Goal: Task Accomplishment & Management: Complete application form

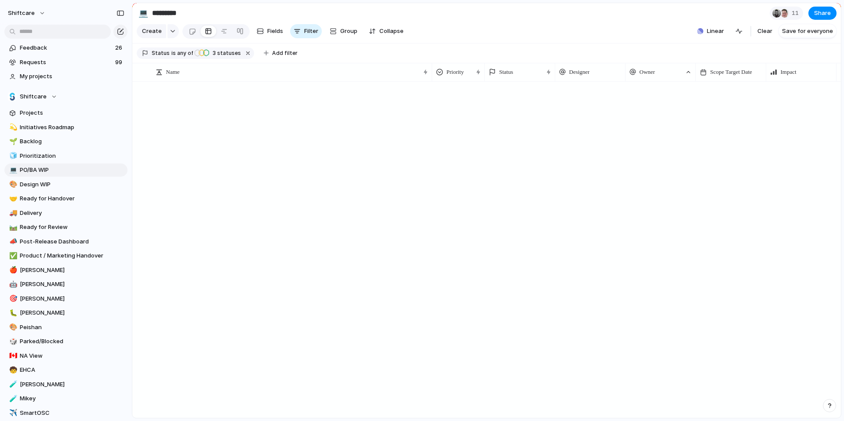
scroll to position [1523, 0]
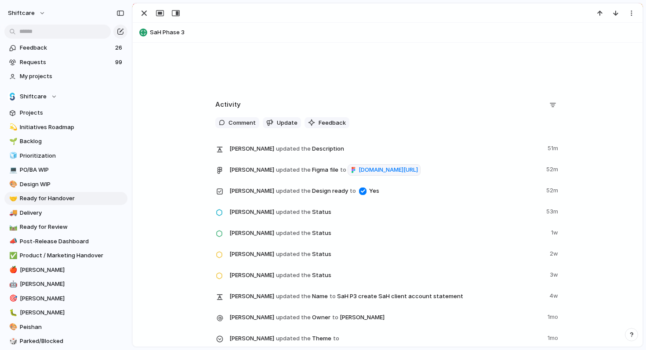
scroll to position [603, 0]
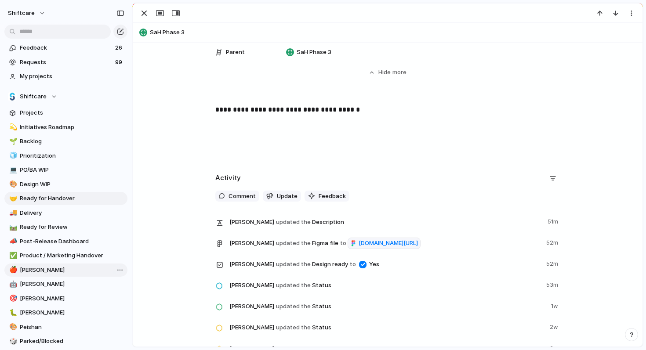
click at [32, 273] on span "[PERSON_NAME]" at bounding box center [72, 270] width 105 height 9
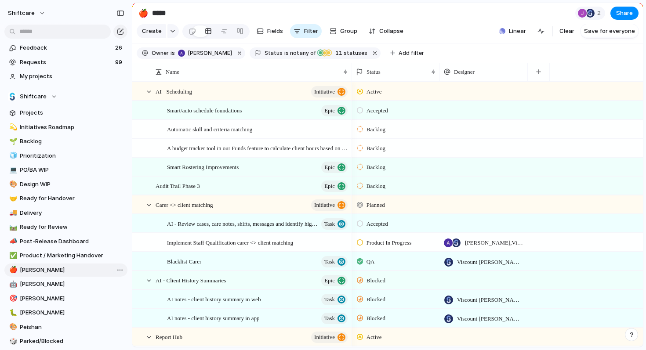
type input "*****"
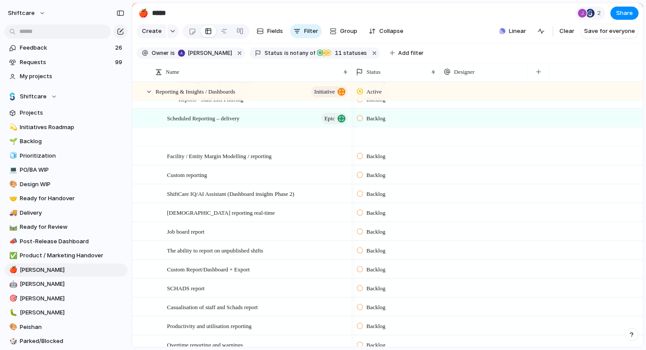
scroll to position [761, 0]
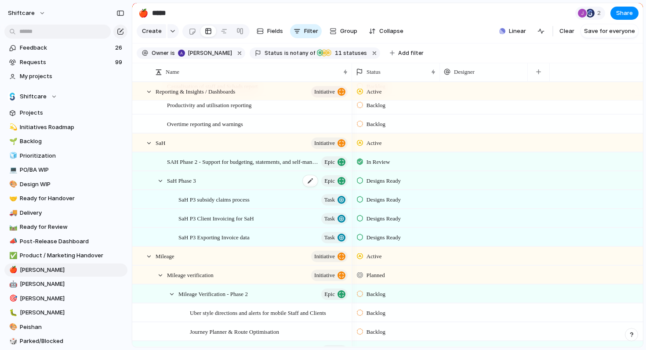
click at [181, 185] on span "SaH Phase 3" at bounding box center [181, 180] width 29 height 10
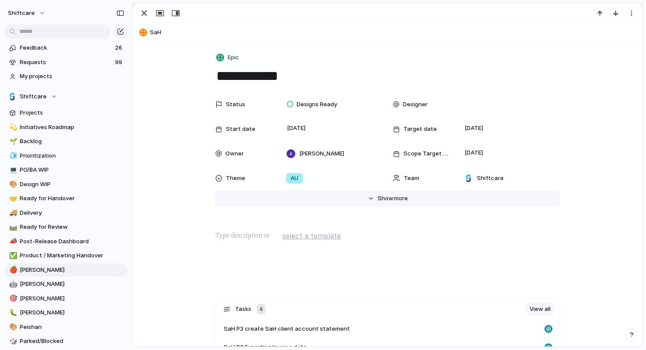
click at [372, 197] on button "Hide Show more" at bounding box center [387, 199] width 345 height 16
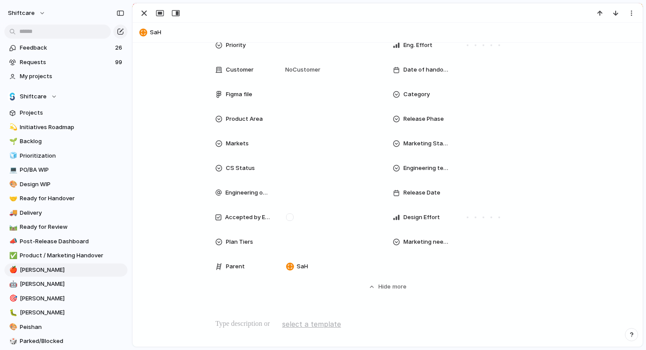
scroll to position [272, 0]
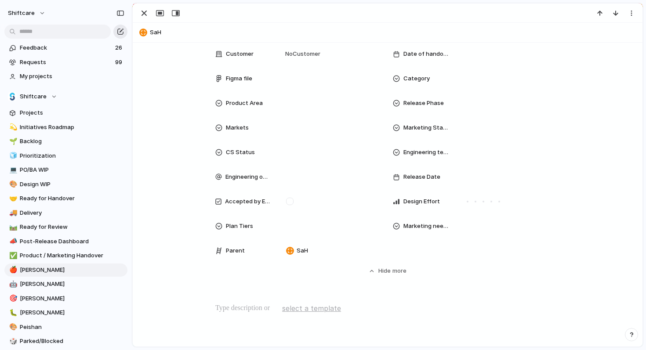
click at [120, 29] on div "button" at bounding box center [120, 31] width 7 height 7
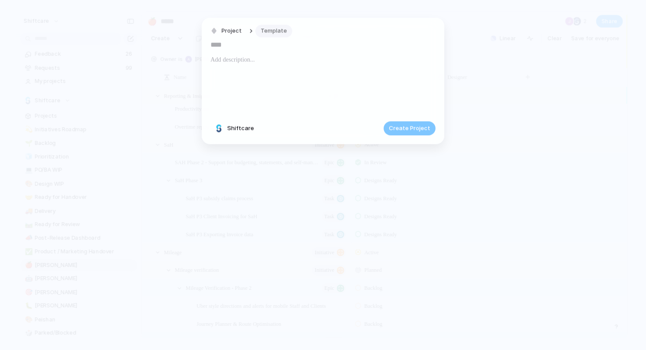
click at [285, 29] on button "Template" at bounding box center [273, 31] width 37 height 13
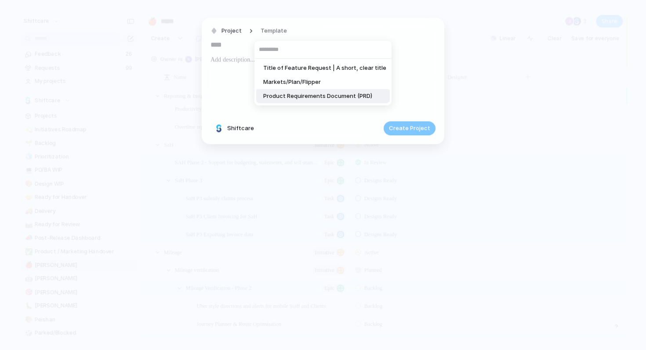
click at [289, 99] on span "Product Requirements Document (PRD)" at bounding box center [317, 96] width 109 height 9
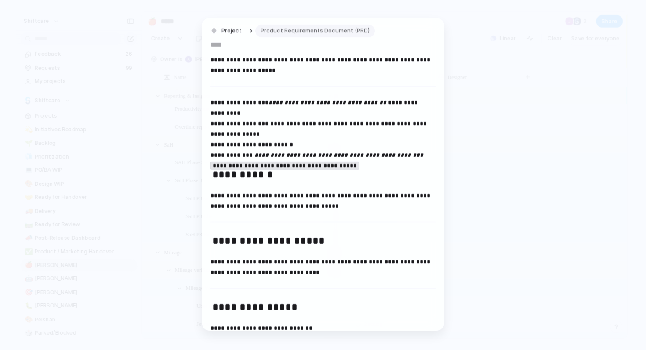
click at [313, 34] on span "Product Requirements Document (PRD)" at bounding box center [315, 31] width 109 height 9
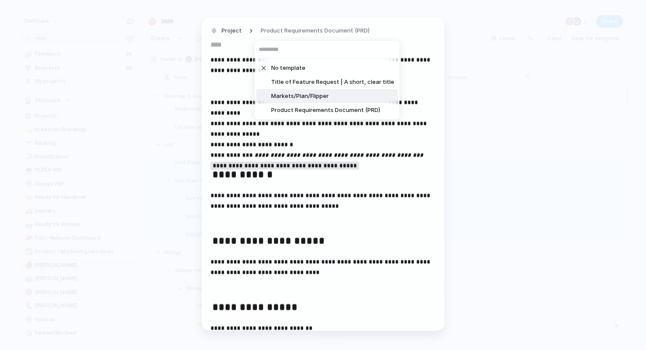
click at [293, 97] on span "Markets/Plan/Flipper" at bounding box center [300, 96] width 58 height 9
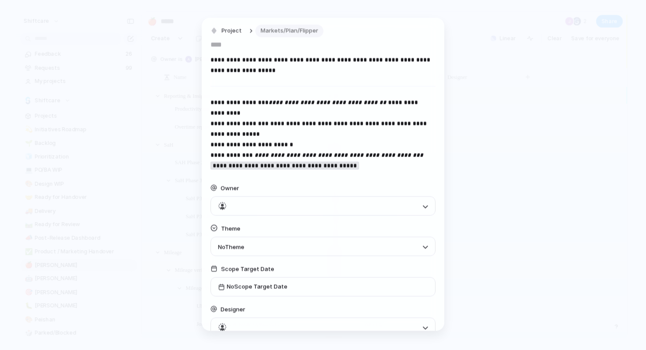
click at [295, 36] on button "Markets/Plan/Flipper" at bounding box center [289, 31] width 68 height 13
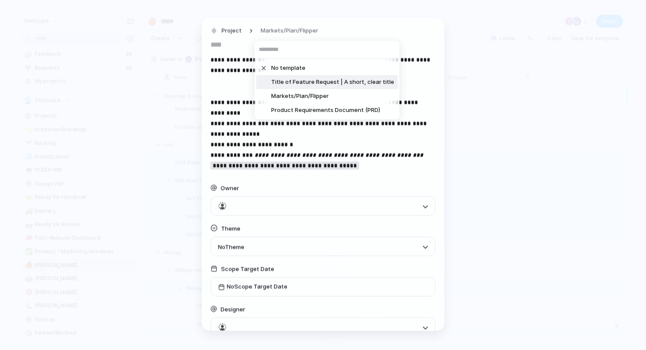
click at [284, 81] on span "Title of Feature Request | A short, clear title" at bounding box center [332, 82] width 123 height 9
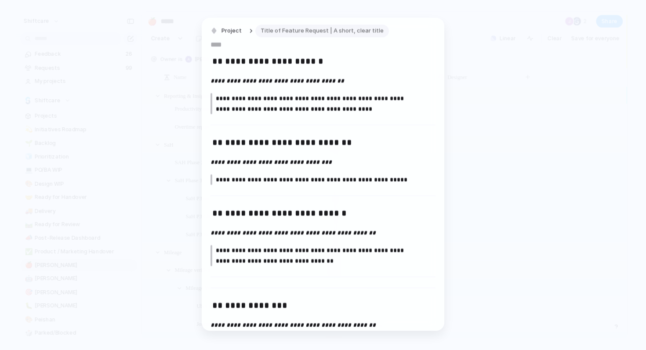
click at [285, 36] on button "Title of Feature Request | A short, clear title" at bounding box center [322, 31] width 134 height 13
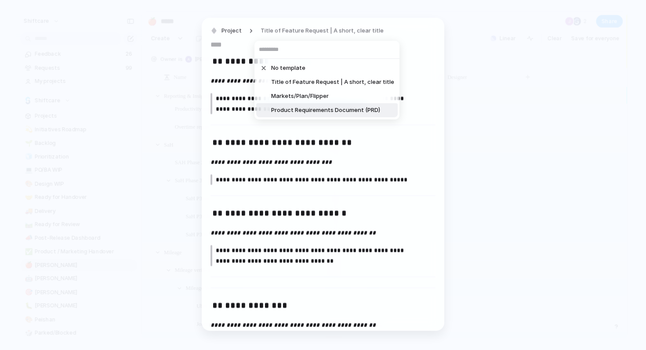
click at [303, 113] on span "Product Requirements Document (PRD)" at bounding box center [325, 110] width 109 height 9
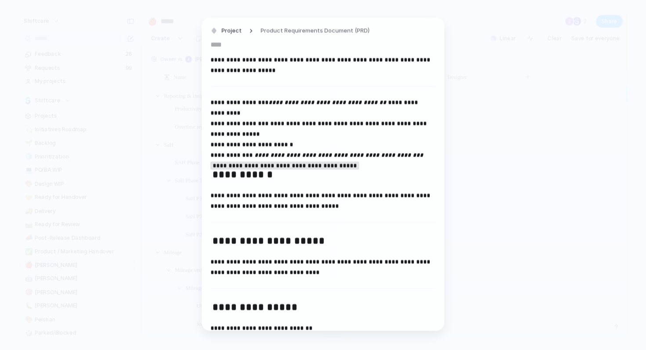
click at [240, 44] on input "text" at bounding box center [323, 45] width 225 height 14
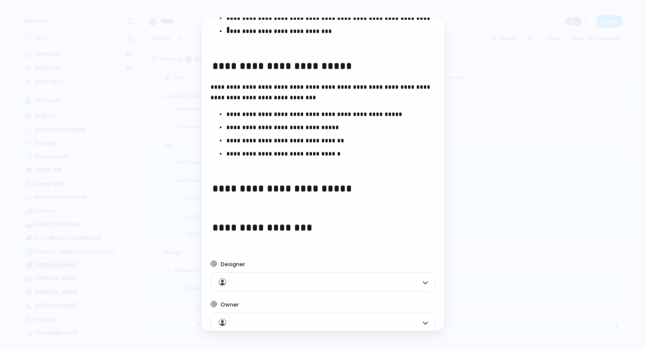
scroll to position [1011, 0]
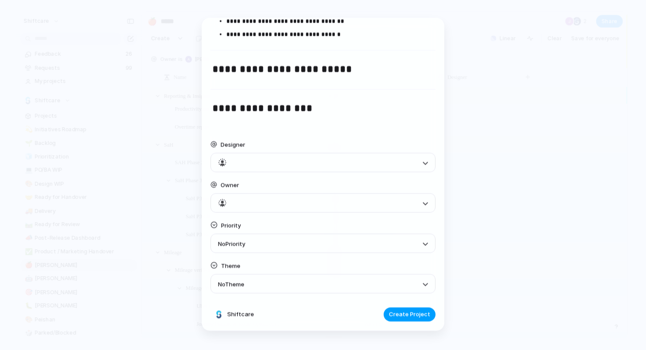
type input "**********"
click at [396, 316] on span "Create Project" at bounding box center [409, 315] width 41 height 9
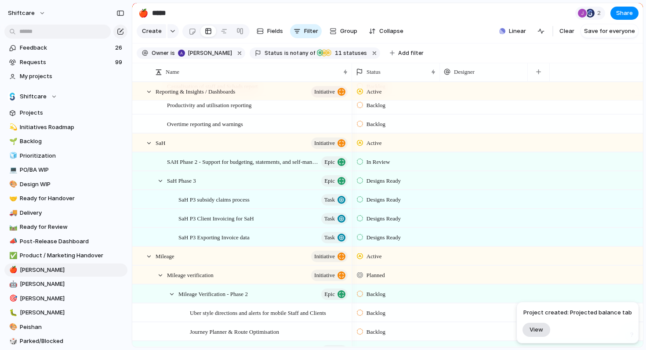
click at [541, 330] on span "View" at bounding box center [537, 329] width 14 height 7
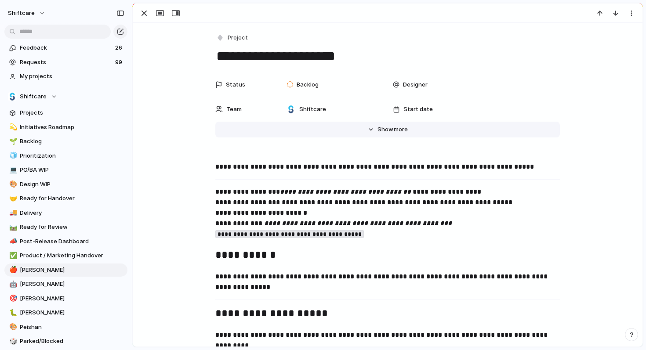
click at [378, 127] on span "Show" at bounding box center [386, 129] width 16 height 9
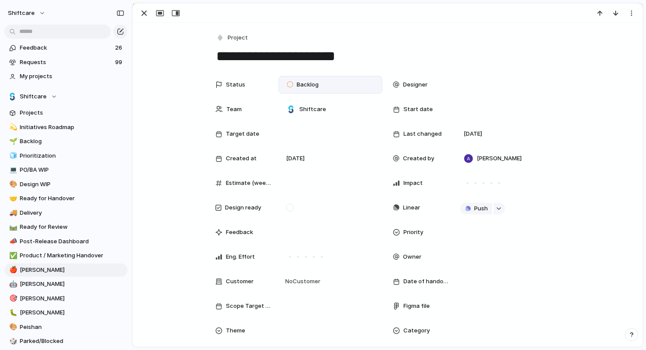
click at [311, 84] on span "Backlog" at bounding box center [308, 84] width 22 height 9
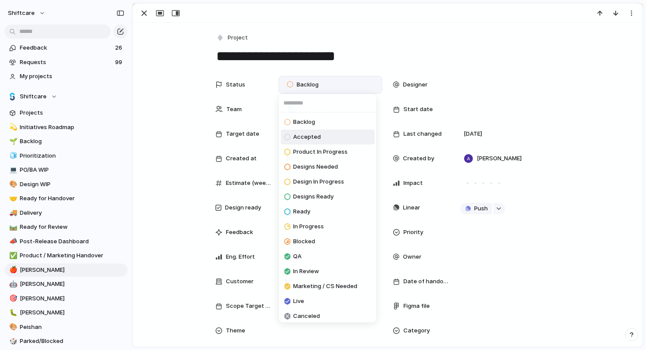
click at [313, 135] on span "Accepted" at bounding box center [307, 137] width 28 height 9
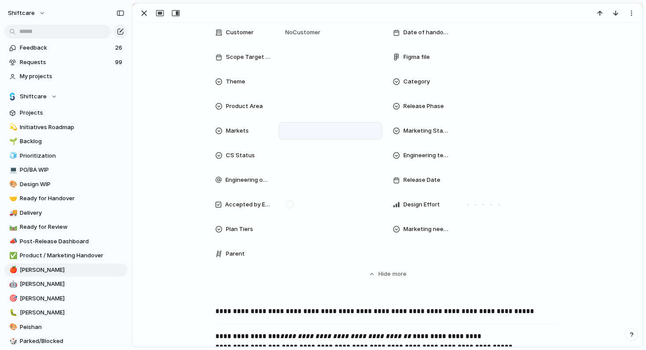
scroll to position [262, 0]
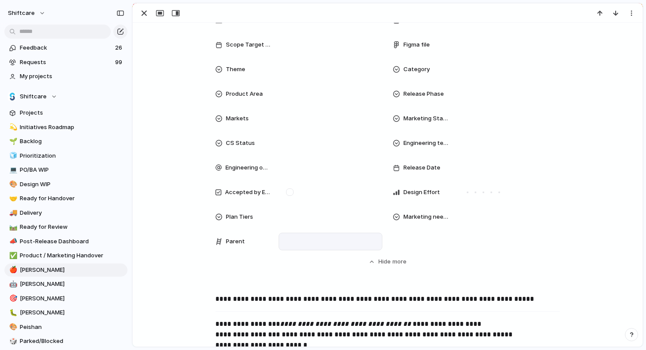
click at [291, 240] on div at bounding box center [331, 242] width 96 height 10
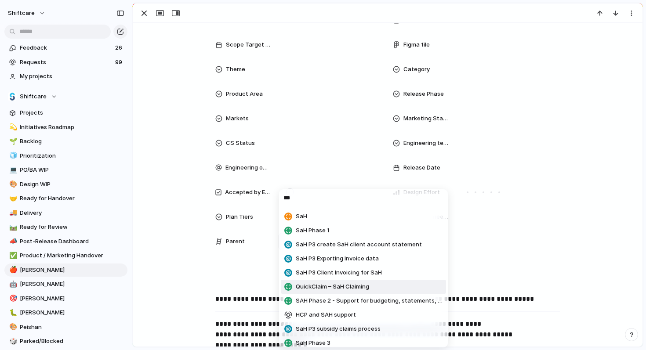
scroll to position [5, 0]
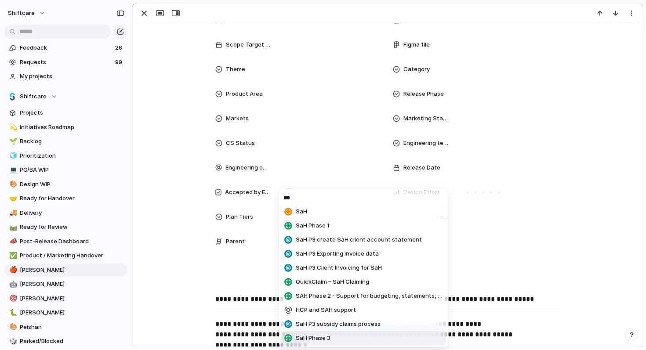
type input "***"
click at [327, 339] on span "SaH Phase 3" at bounding box center [313, 338] width 35 height 9
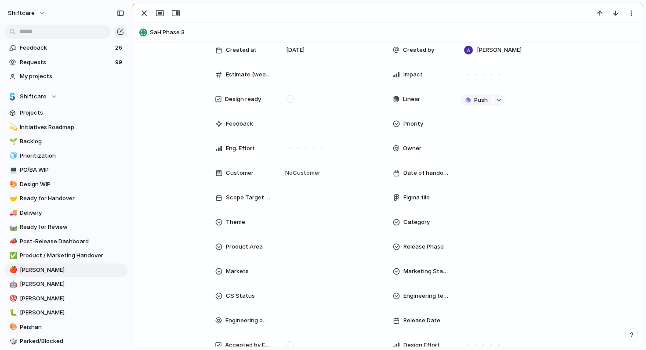
scroll to position [0, 0]
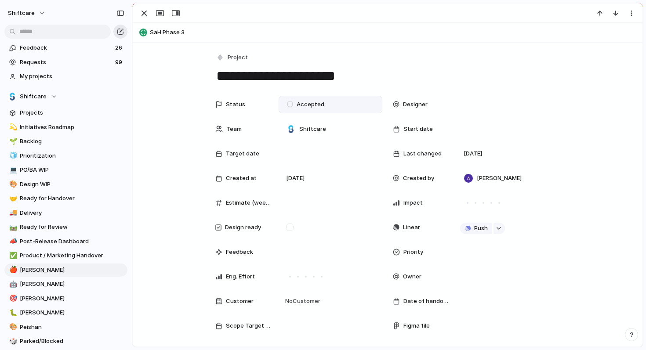
click at [119, 32] on div "button" at bounding box center [120, 31] width 7 height 7
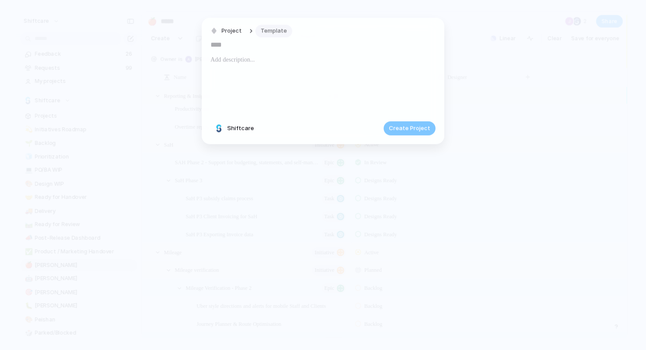
click at [275, 31] on span "Template" at bounding box center [274, 31] width 26 height 9
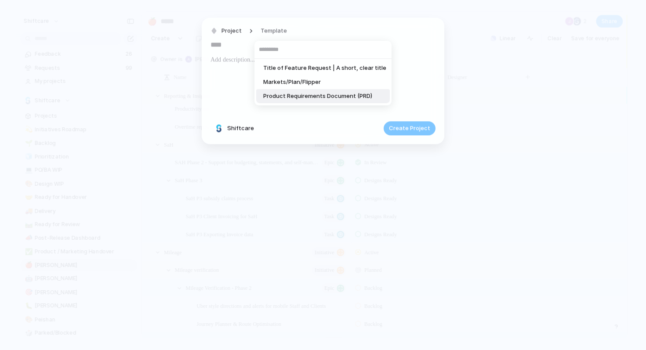
click at [293, 100] on span "Product Requirements Document (PRD)" at bounding box center [317, 96] width 109 height 9
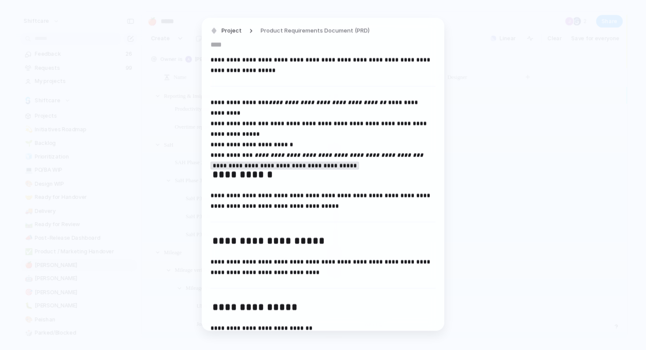
click at [220, 45] on input "text" at bounding box center [323, 45] width 225 height 14
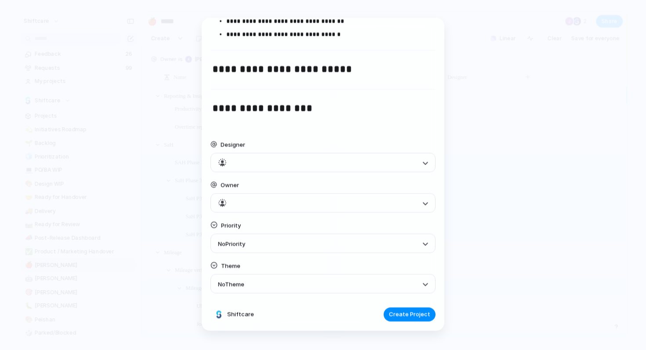
scroll to position [1011, 0]
type input "**********"
click at [422, 164] on div at bounding box center [323, 162] width 225 height 19
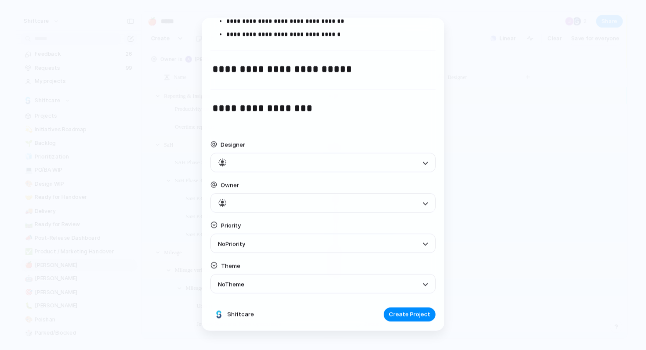
click at [314, 166] on div at bounding box center [317, 162] width 199 height 9
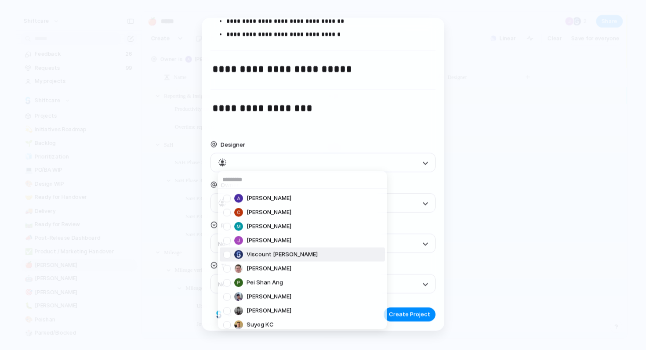
click at [274, 255] on span "Viscount [PERSON_NAME]" at bounding box center [282, 255] width 71 height 9
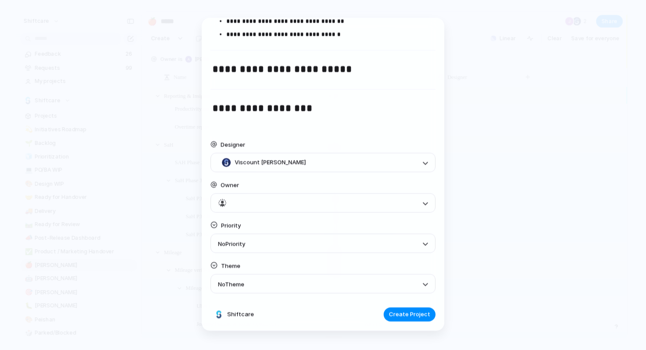
click at [278, 200] on div at bounding box center [317, 203] width 199 height 9
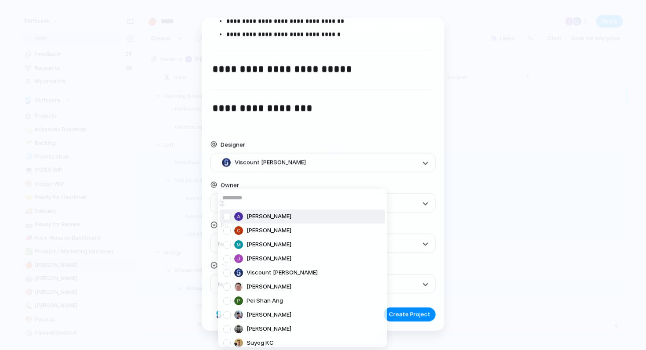
click at [275, 217] on span "[PERSON_NAME]" at bounding box center [269, 216] width 45 height 9
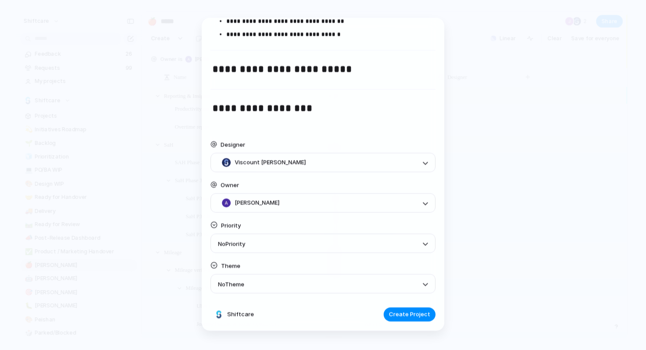
click at [273, 289] on div "No Theme" at bounding box center [317, 284] width 199 height 11
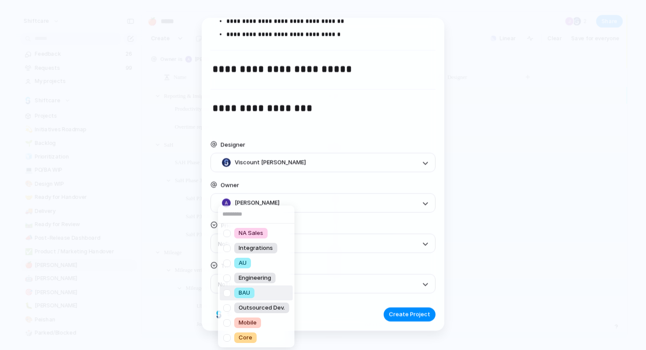
click at [338, 313] on div "NA Sales Integrations AU Engineering BAU Outsourced Dev. Mobile Core" at bounding box center [323, 175] width 646 height 350
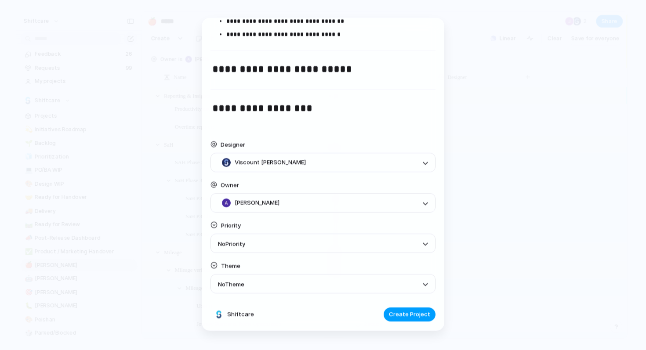
click at [407, 318] on span "Create Project" at bounding box center [409, 315] width 41 height 9
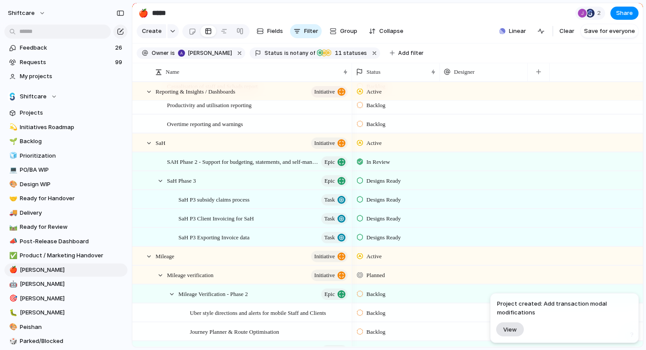
click at [505, 330] on span "View" at bounding box center [510, 329] width 14 height 7
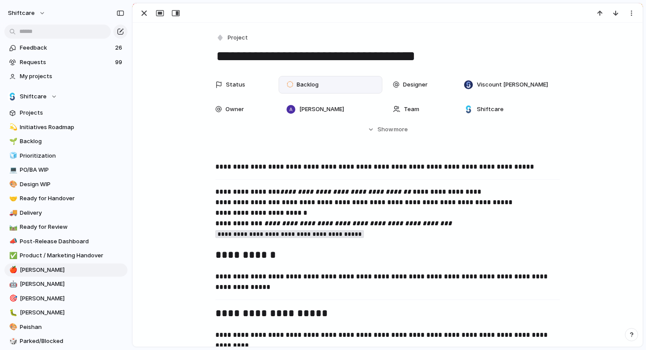
click at [308, 84] on span "Backlog" at bounding box center [308, 84] width 22 height 9
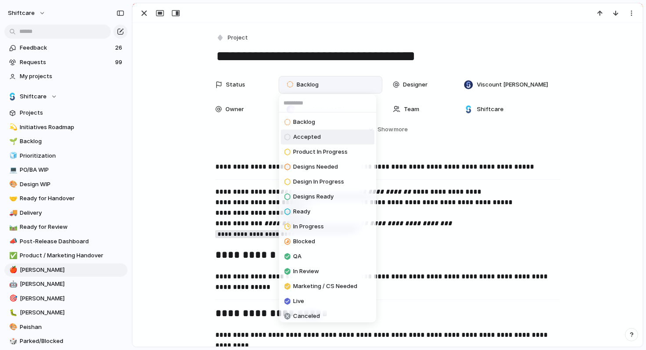
click at [314, 134] on span "Accepted" at bounding box center [307, 137] width 28 height 9
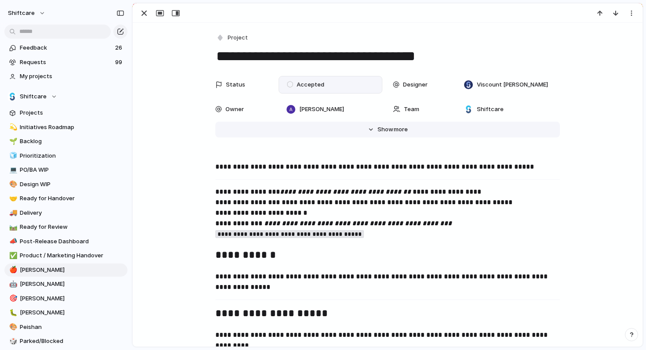
click at [384, 134] on button "Hide Show more" at bounding box center [387, 130] width 345 height 16
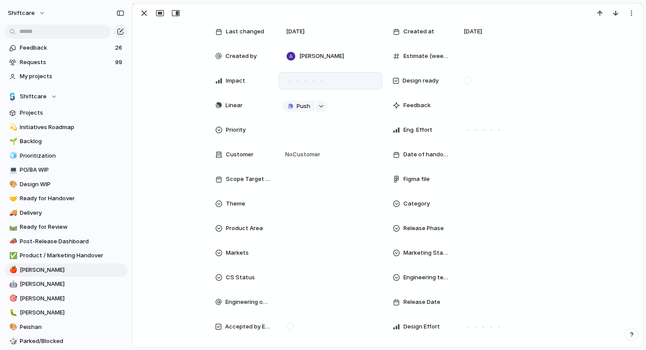
scroll to position [276, 0]
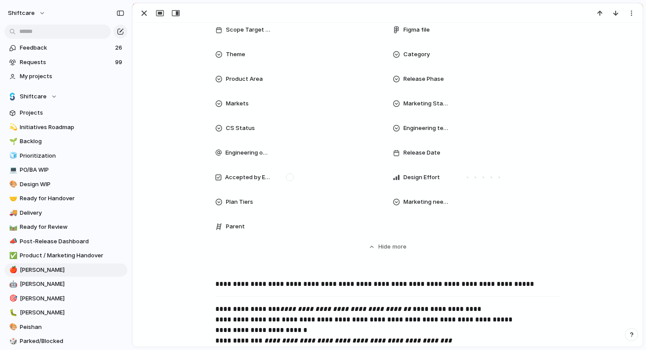
click at [252, 225] on div "Parent" at bounding box center [243, 226] width 56 height 9
click at [338, 231] on div at bounding box center [331, 227] width 96 height 10
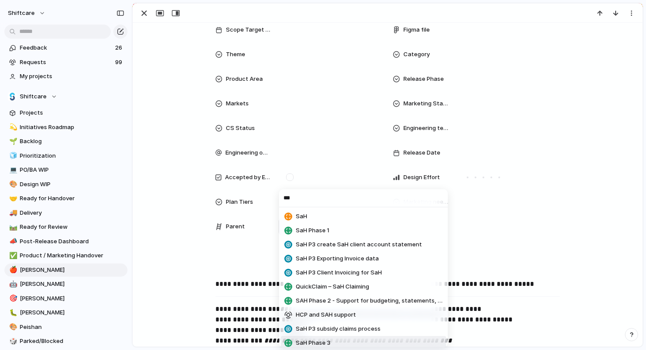
type input "***"
click at [319, 343] on span "SaH Phase 3" at bounding box center [313, 343] width 35 height 9
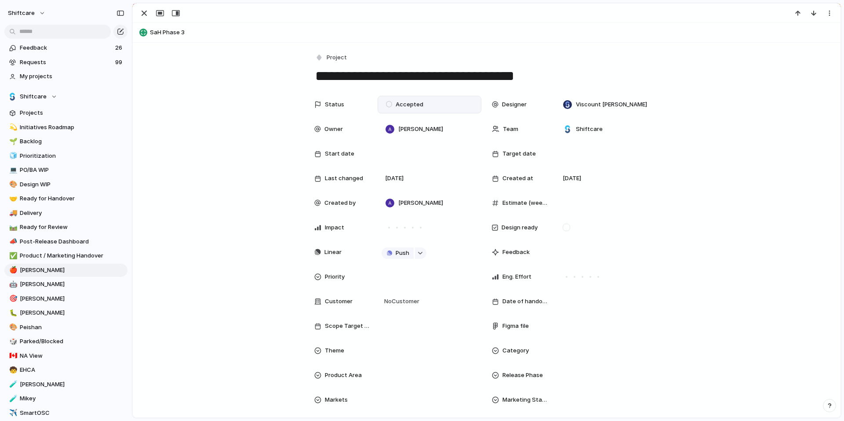
scroll to position [1013, 0]
click at [39, 270] on span "[PERSON_NAME]" at bounding box center [72, 270] width 105 height 9
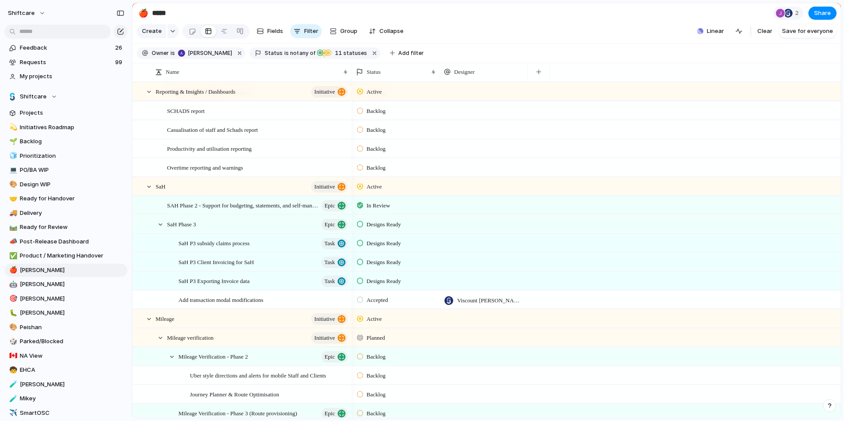
scroll to position [707, 0]
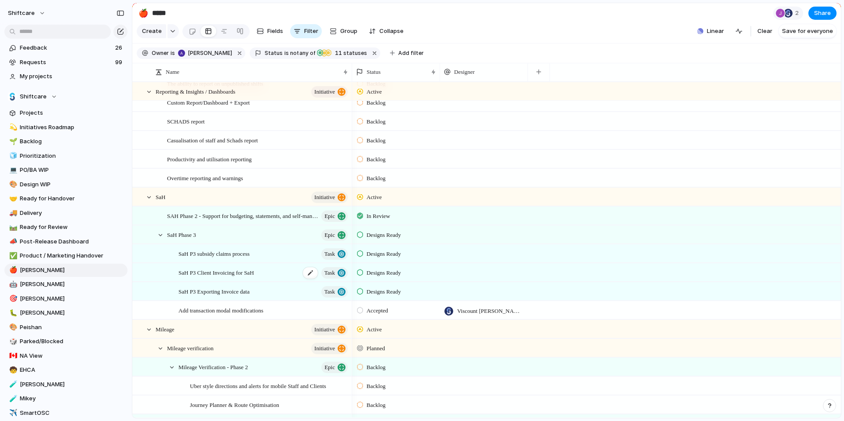
click at [225, 277] on span "SaH P3 Client Invoicing for SaH" at bounding box center [216, 272] width 76 height 10
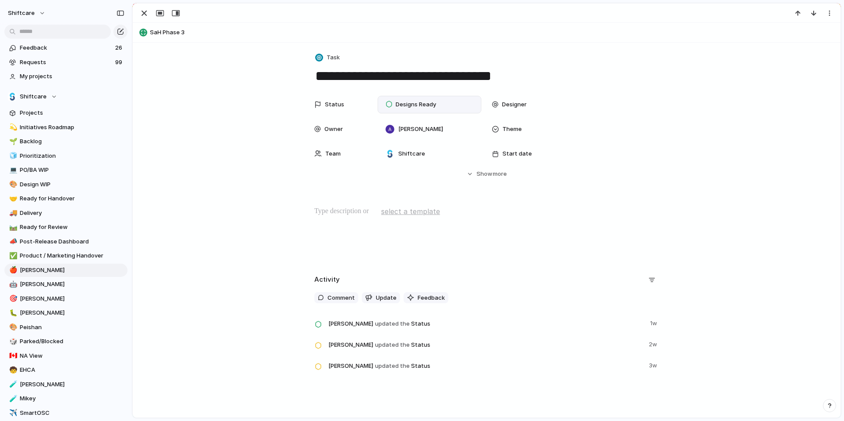
click at [396, 103] on span "Designs Ready" at bounding box center [416, 104] width 40 height 9
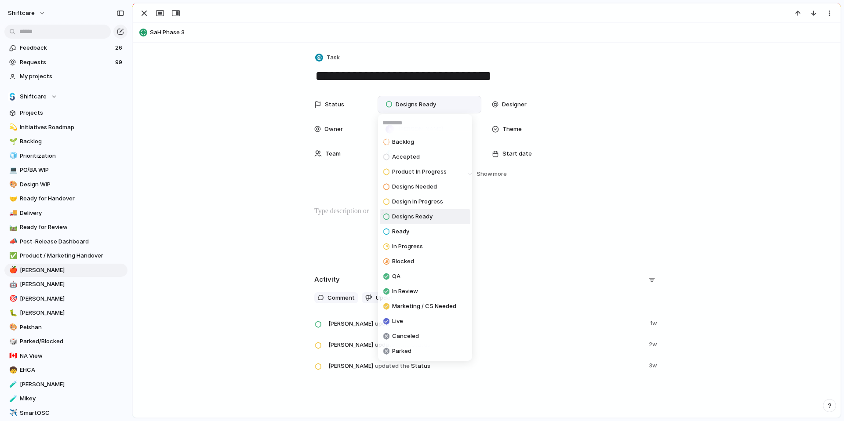
click at [554, 227] on div "Backlog Accepted Product In Progress Designs Needed Design In Progress Designs …" at bounding box center [422, 210] width 844 height 421
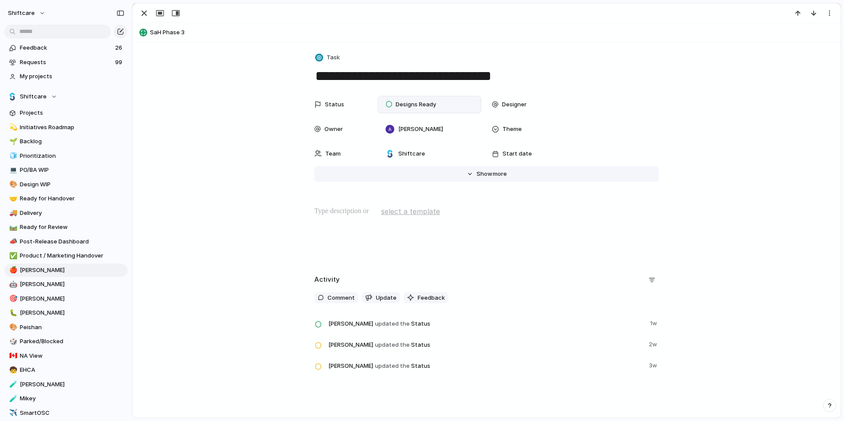
click at [481, 173] on span "Show" at bounding box center [484, 174] width 16 height 9
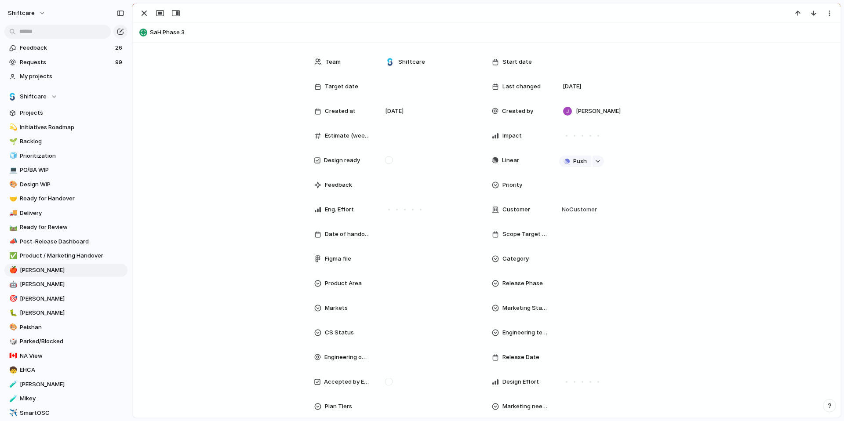
scroll to position [91, 0]
click at [330, 284] on span "Product Area" at bounding box center [343, 284] width 37 height 9
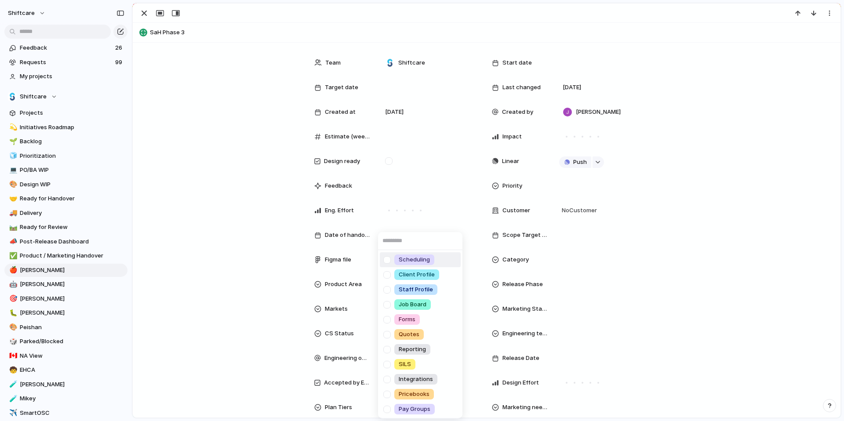
click at [330, 284] on div "Scheduling Client Profile Staff Profile Job Board Forms Quotes Reporting SILS I…" at bounding box center [422, 210] width 844 height 421
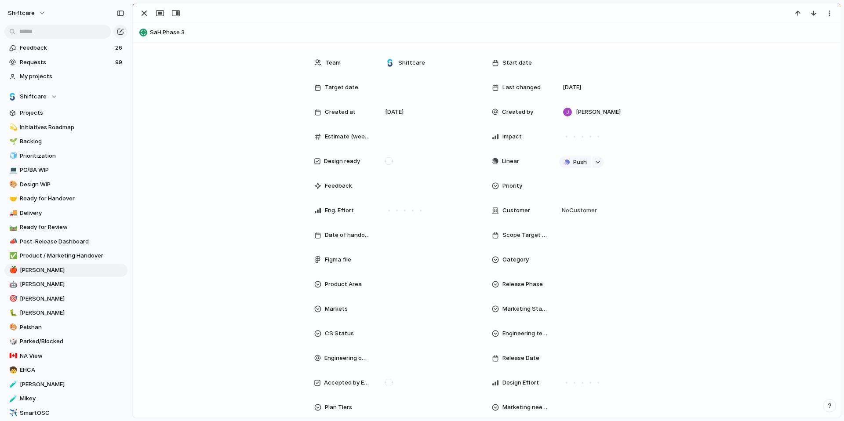
click at [335, 287] on span "Product Area" at bounding box center [343, 284] width 37 height 9
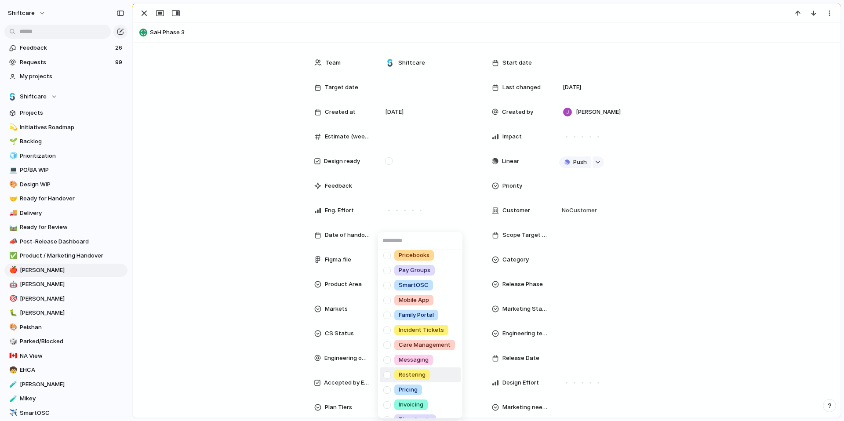
scroll to position [0, 0]
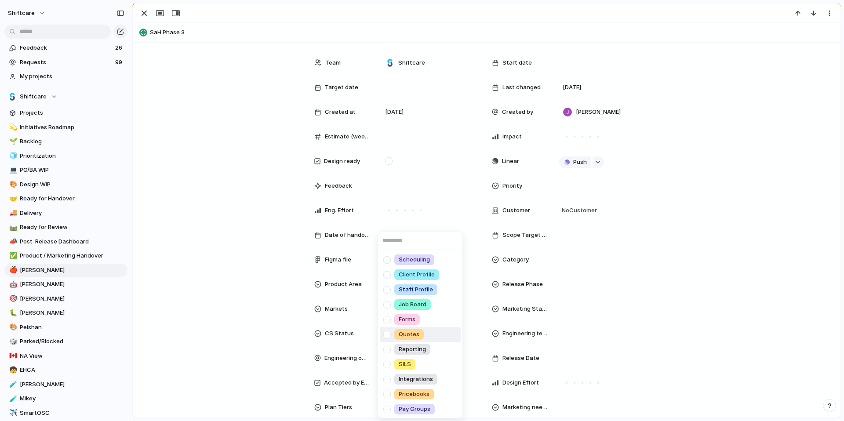
click at [330, 235] on div "Scheduling Client Profile Staff Profile Job Board Forms Quotes Reporting SILS I…" at bounding box center [422, 210] width 844 height 421
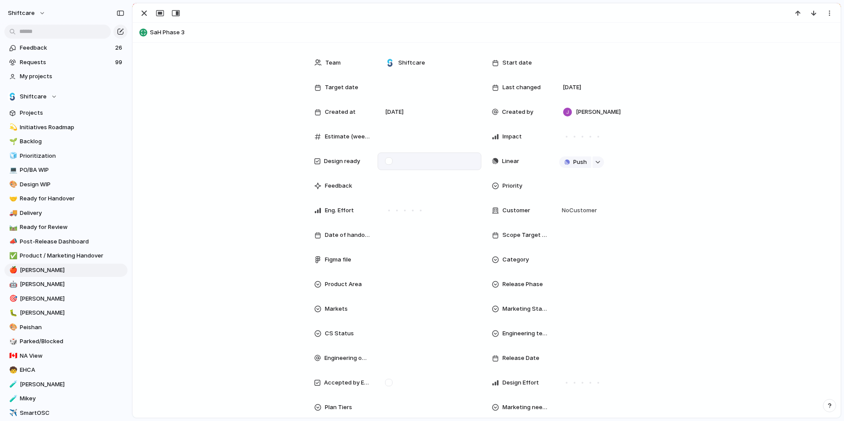
click at [388, 162] on div at bounding box center [388, 160] width 7 height 7
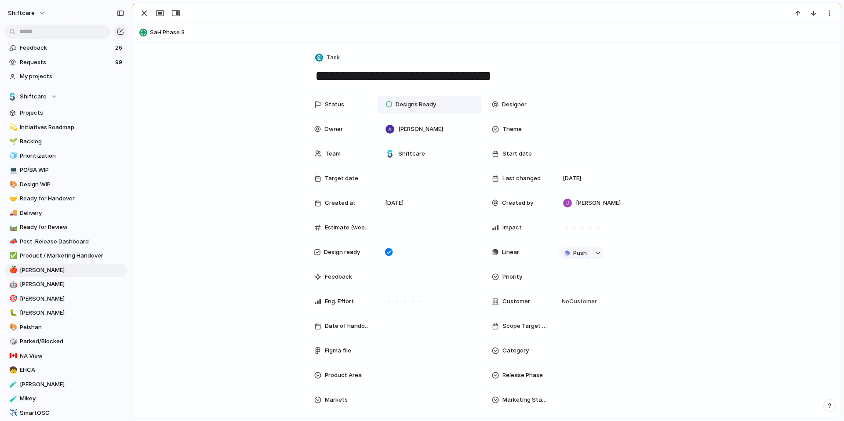
click at [549, 102] on div "Designer" at bounding box center [575, 105] width 167 height 18
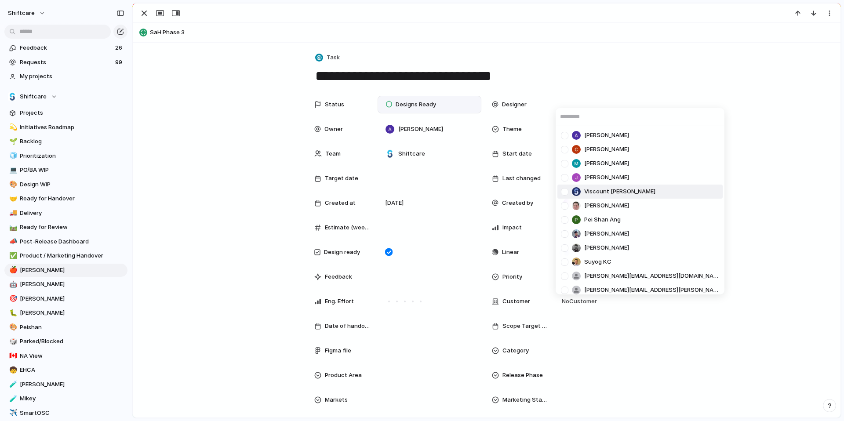
click at [599, 191] on span "Viscount [PERSON_NAME]" at bounding box center [619, 191] width 71 height 9
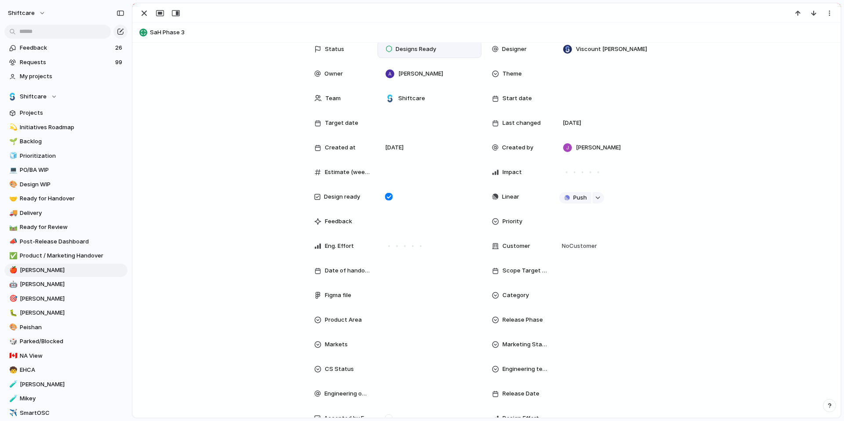
scroll to position [56, 0]
click at [546, 73] on div "Theme" at bounding box center [575, 73] width 167 height 18
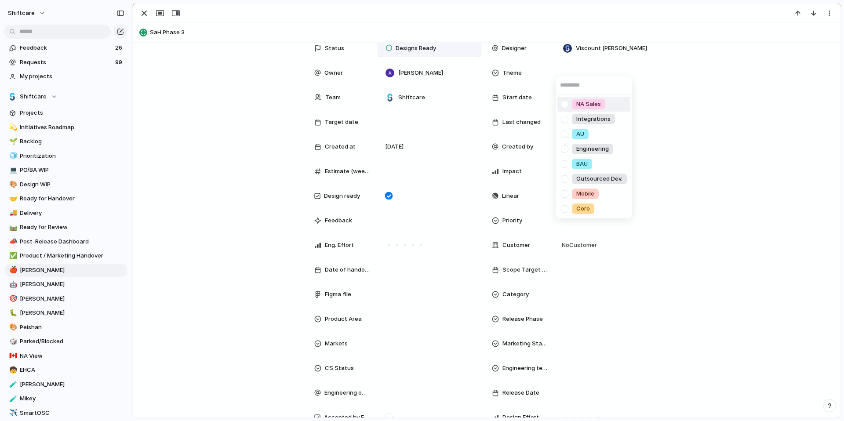
click at [565, 74] on div "NA Sales Integrations AU Engineering BAU Outsourced Dev. Mobile Core" at bounding box center [422, 210] width 844 height 421
click at [565, 74] on div at bounding box center [607, 73] width 96 height 10
click at [565, 134] on div at bounding box center [564, 134] width 15 height 15
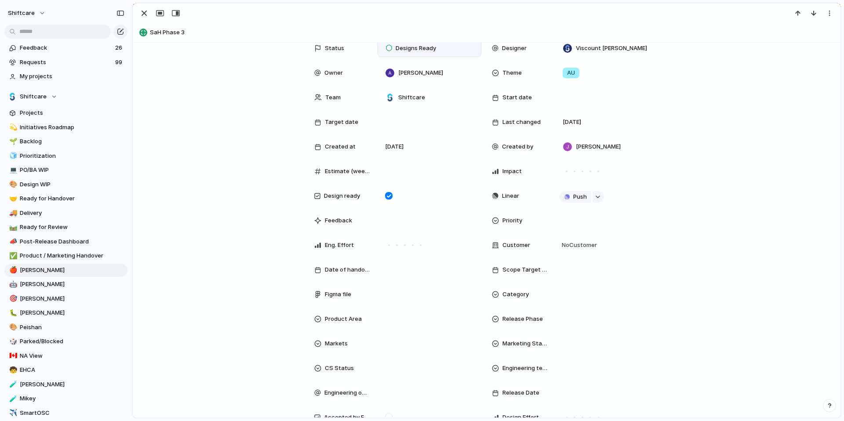
click at [646, 131] on div "NA Sales Integrations AU Engineering BAU Outsourced Dev. Mobile Core" at bounding box center [422, 210] width 844 height 421
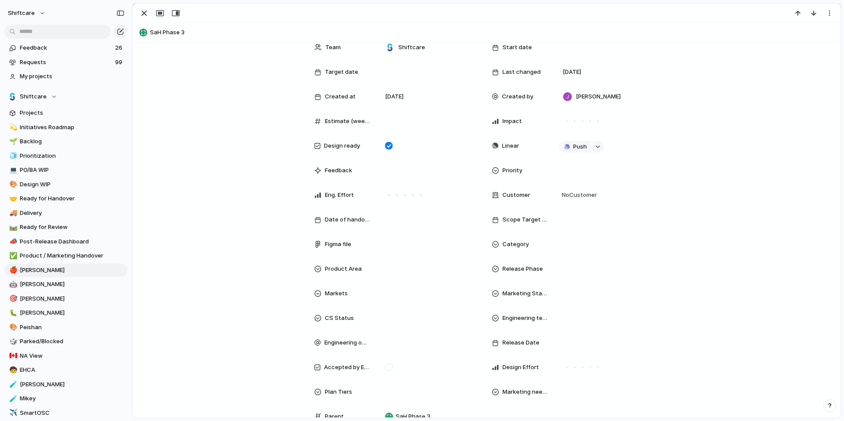
scroll to position [109, 0]
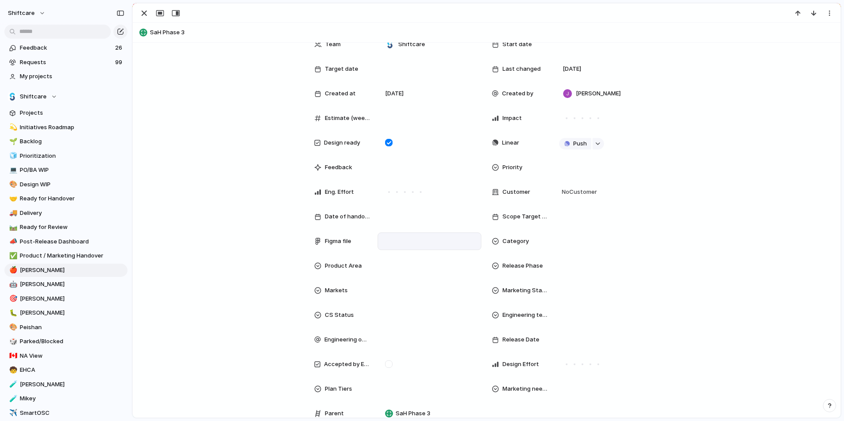
click at [396, 242] on div at bounding box center [430, 241] width 96 height 10
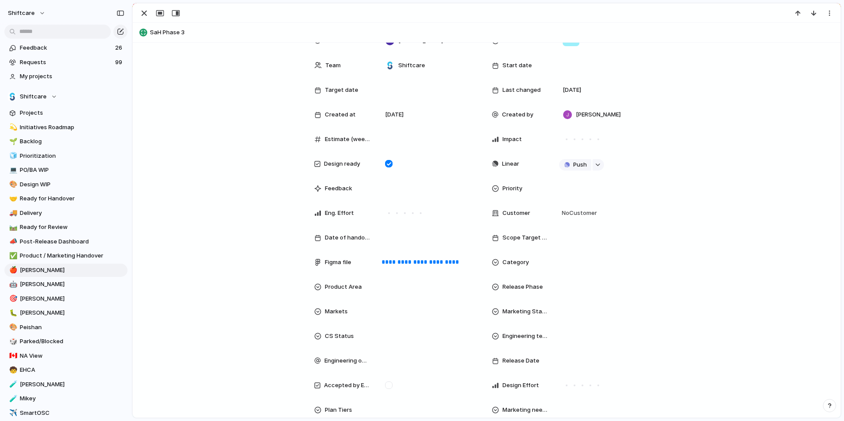
click at [646, 232] on div "**********" at bounding box center [486, 233] width 687 height 452
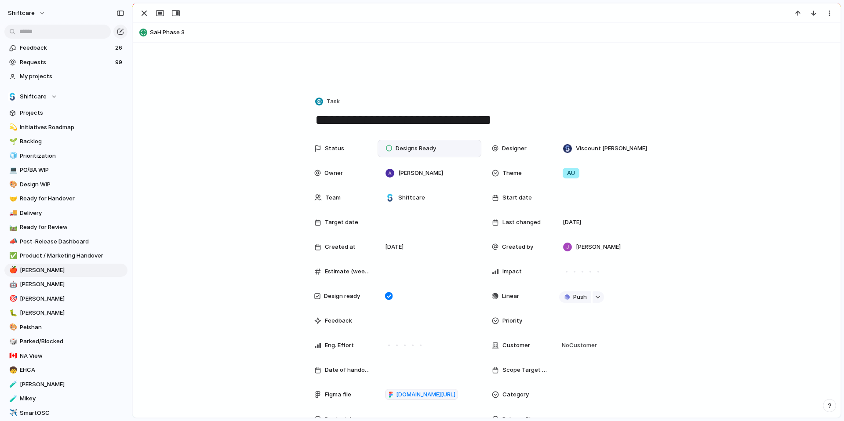
scroll to position [221, 0]
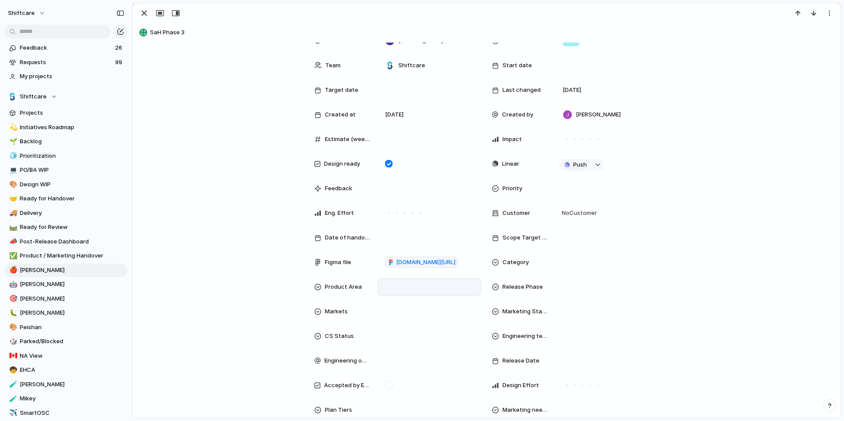
click at [405, 286] on div at bounding box center [430, 287] width 96 height 10
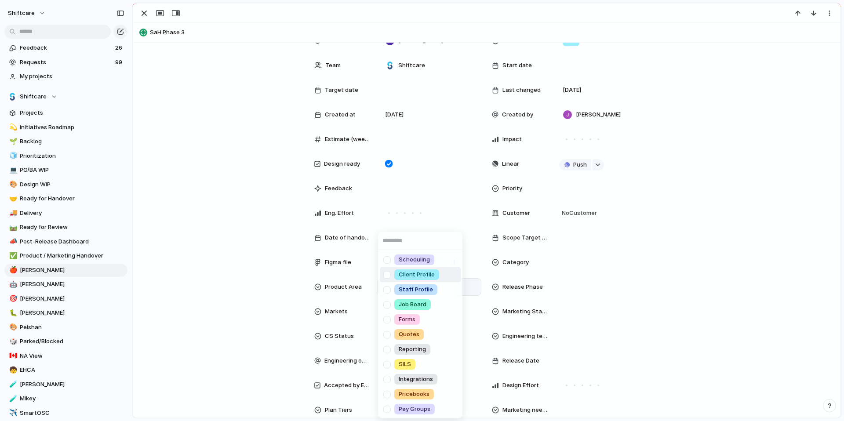
click at [646, 267] on div "Scheduling Client Profile Staff Profile Job Board Forms Quotes Reporting SILS I…" at bounding box center [422, 210] width 844 height 421
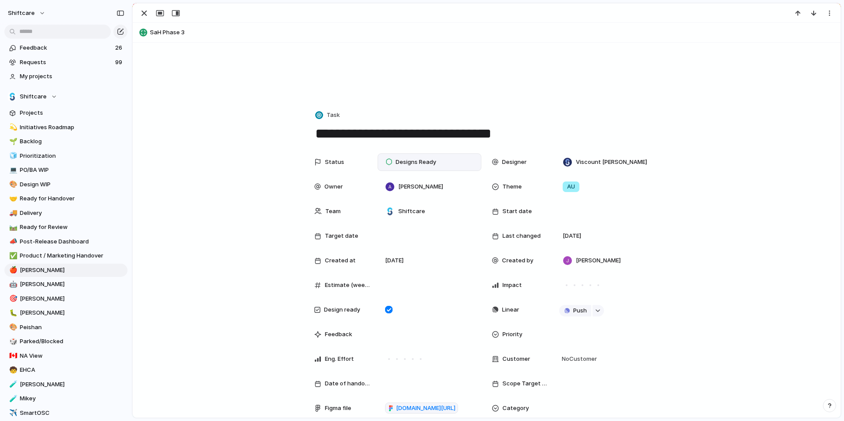
scroll to position [76, 0]
click at [402, 158] on span "Designs Ready" at bounding box center [416, 160] width 40 height 9
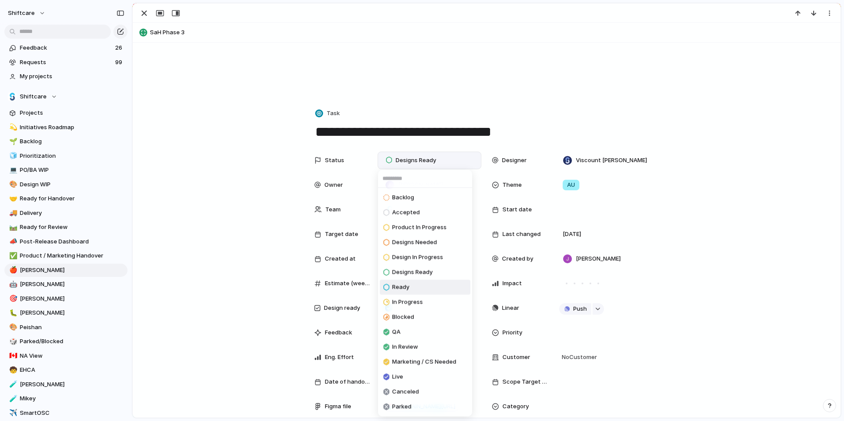
click at [405, 289] on span "Ready" at bounding box center [400, 287] width 17 height 9
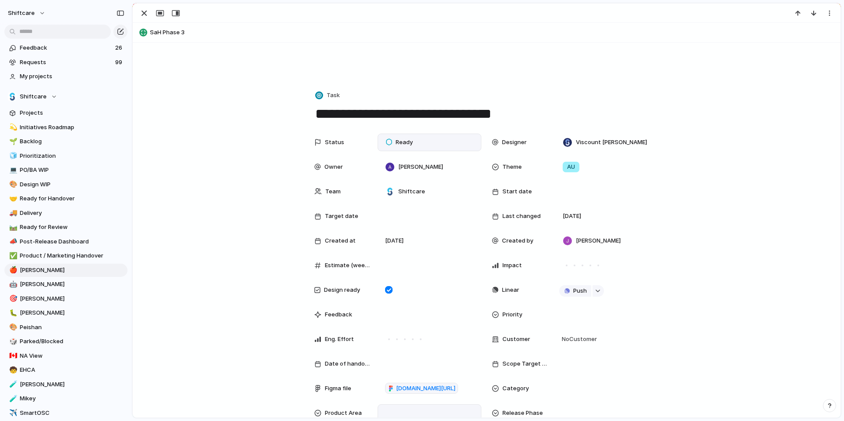
scroll to position [137, 0]
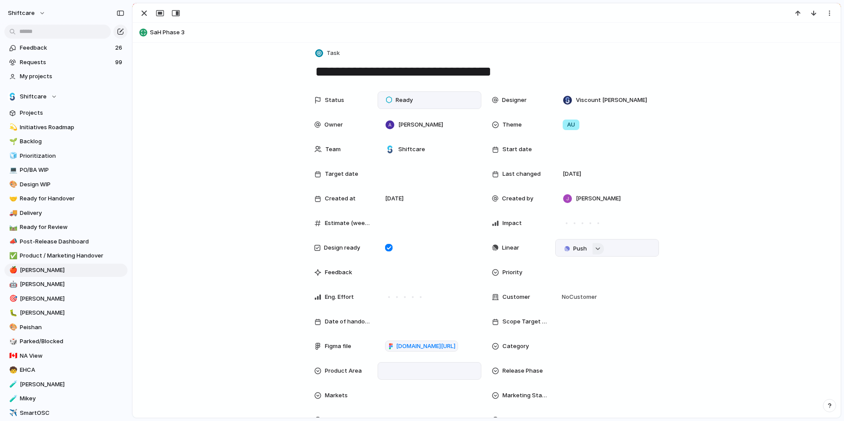
click at [595, 249] on div "button" at bounding box center [598, 249] width 6 height 4
click at [646, 247] on div "Projects Issues Multi-region [GEOGRAPHIC_DATA] QA for Care Plans Phase 1 QA for…" at bounding box center [422, 210] width 844 height 421
click at [573, 251] on span "Push" at bounding box center [580, 248] width 14 height 9
click at [560, 280] on span "Issue" at bounding box center [559, 279] width 15 height 9
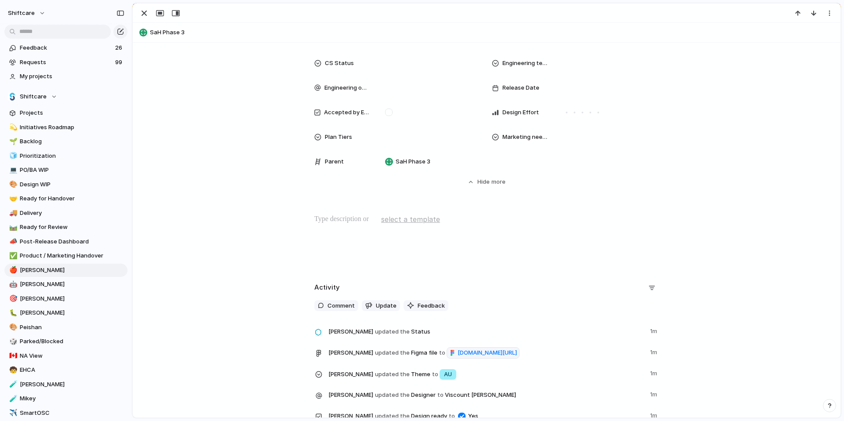
scroll to position [496, 0]
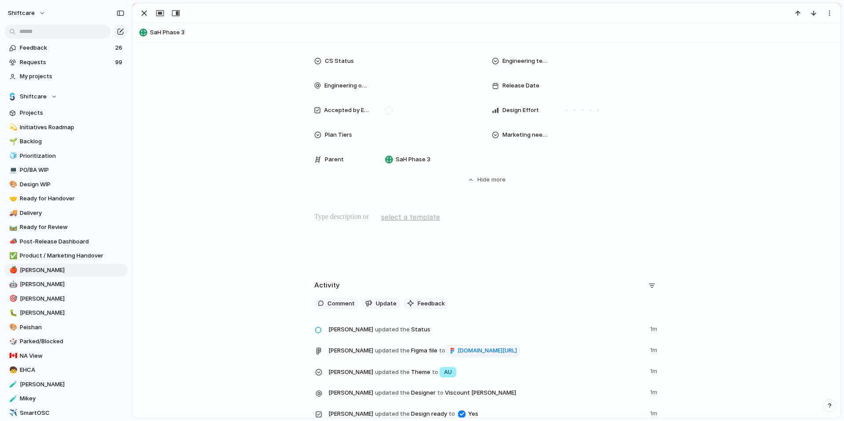
click at [332, 220] on p at bounding box center [486, 217] width 345 height 11
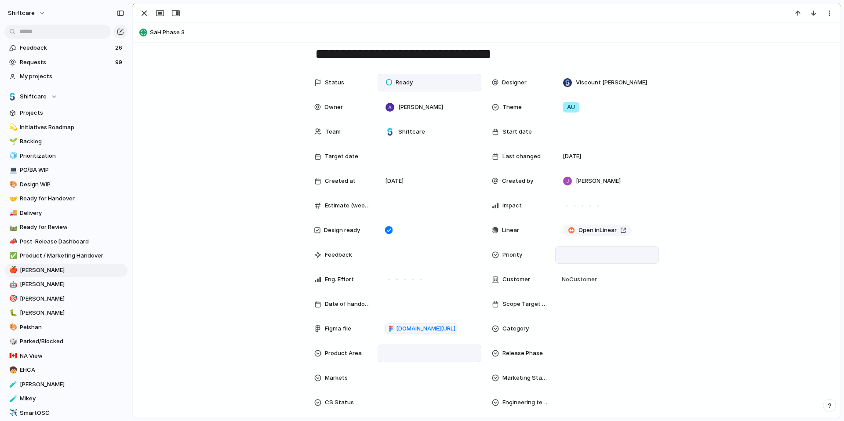
scroll to position [155, 0]
click at [597, 227] on span "Open in Linear" at bounding box center [597, 229] width 38 height 9
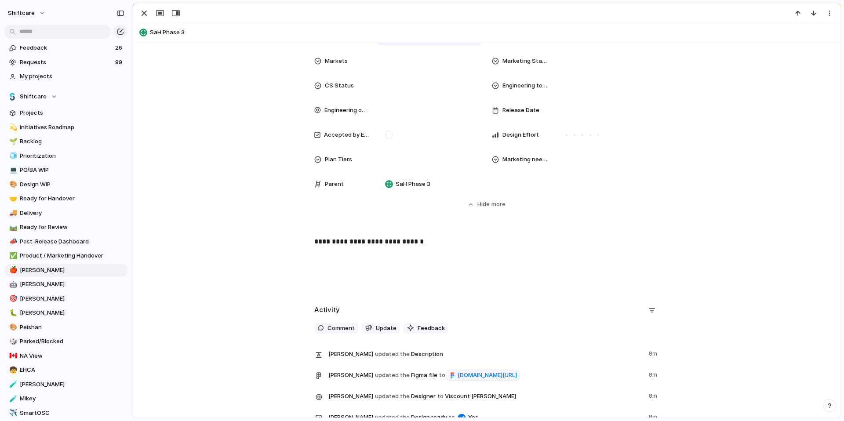
scroll to position [479, 0]
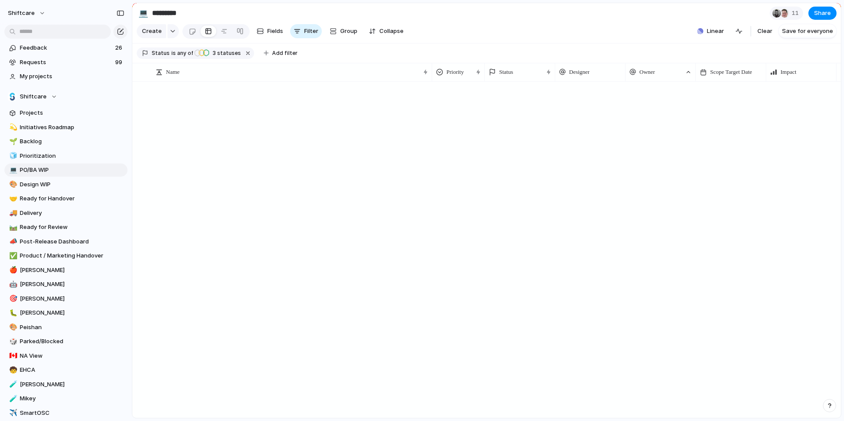
scroll to position [1523, 0]
